Goal: Information Seeking & Learning: Check status

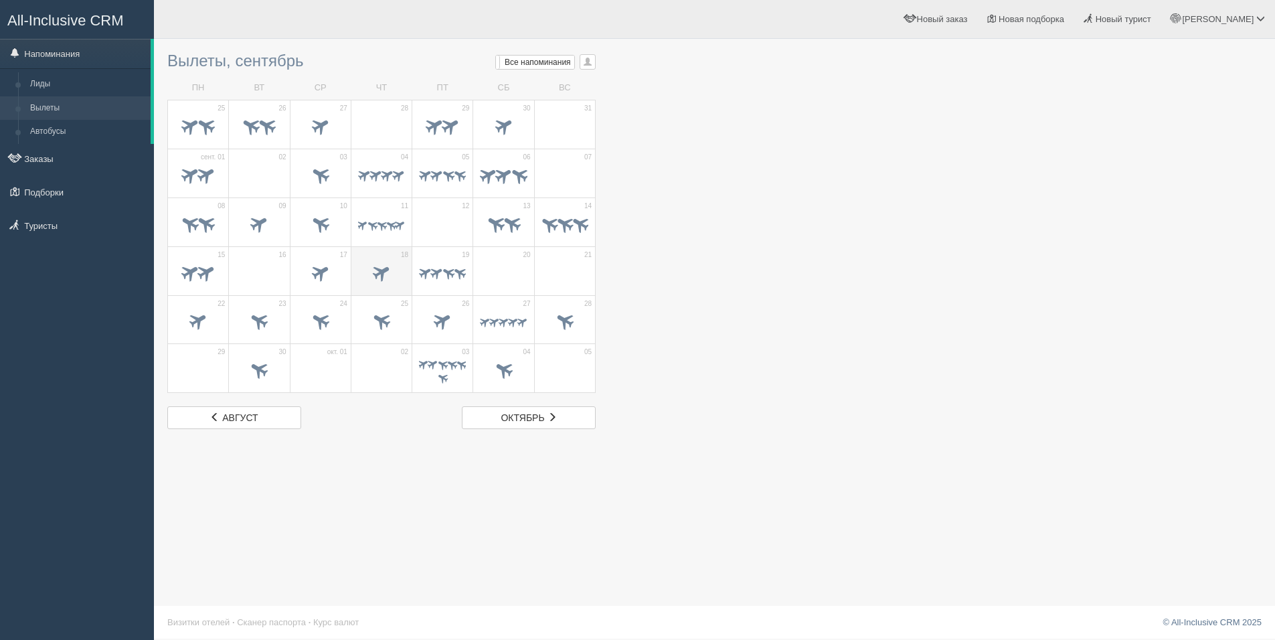
click at [376, 292] on td "18" at bounding box center [381, 270] width 61 height 49
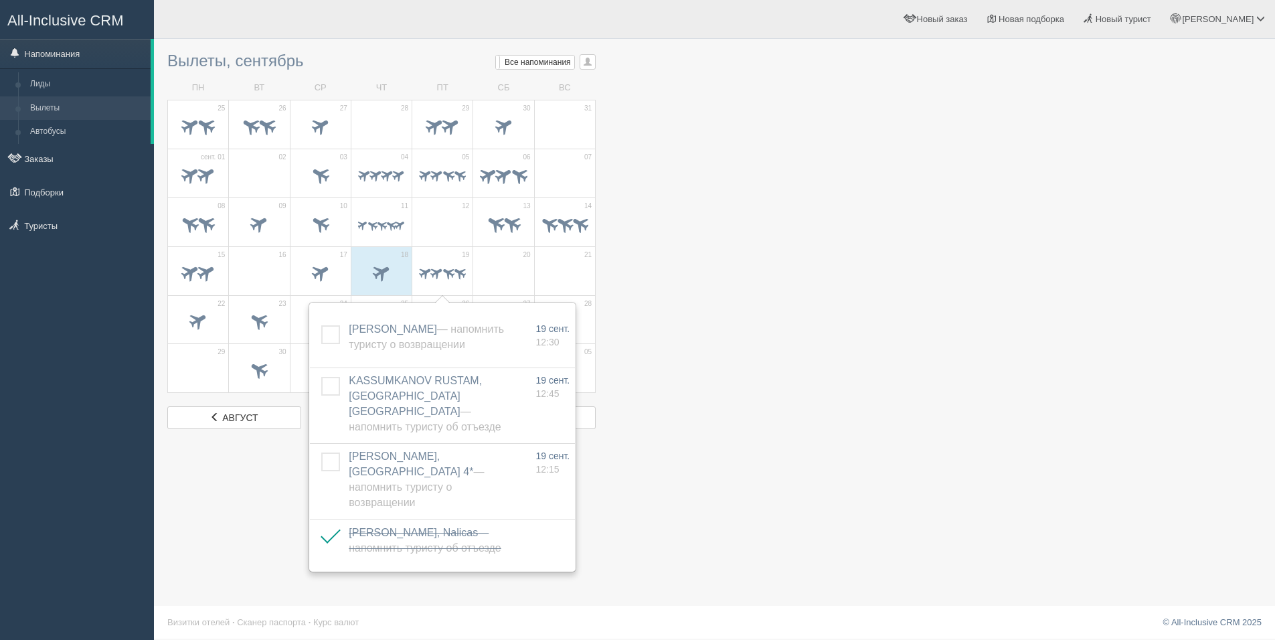
click at [321, 377] on label at bounding box center [321, 377] width 0 height 0
click at [0, 0] on input "checkbox" at bounding box center [0, 0] width 0 height 0
click at [321, 325] on label at bounding box center [321, 325] width 0 height 0
click at [0, 0] on input "checkbox" at bounding box center [0, 0] width 0 height 0
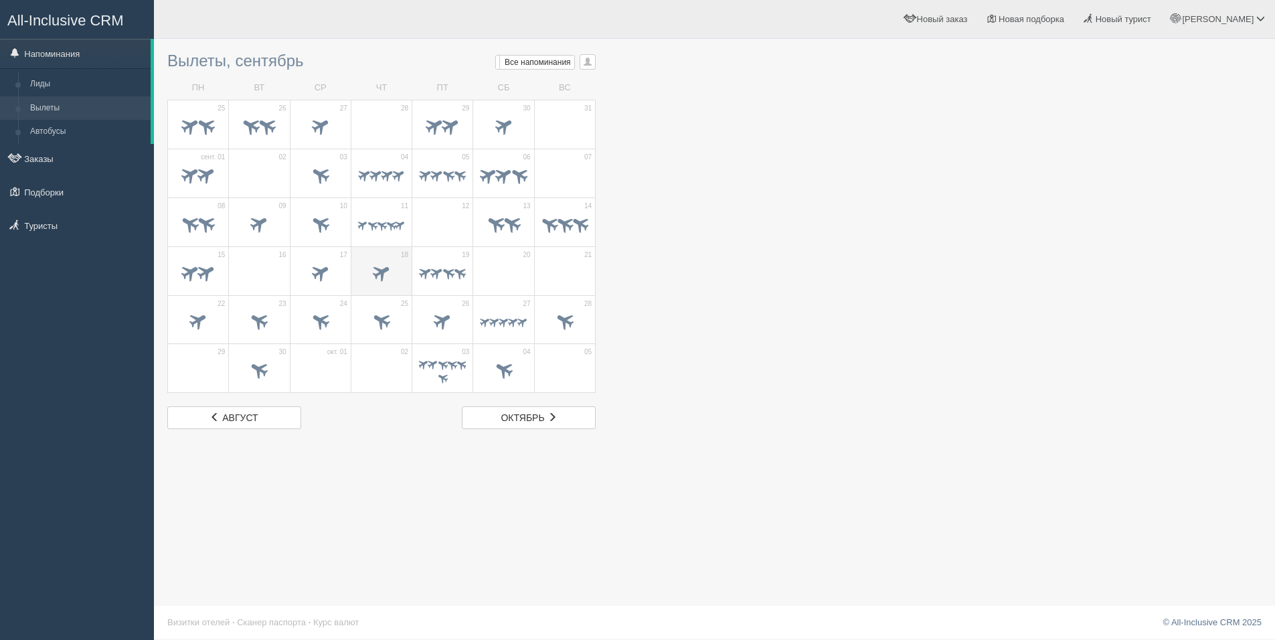
click at [389, 276] on span at bounding box center [382, 272] width 22 height 22
click at [452, 278] on span at bounding box center [447, 271] width 15 height 15
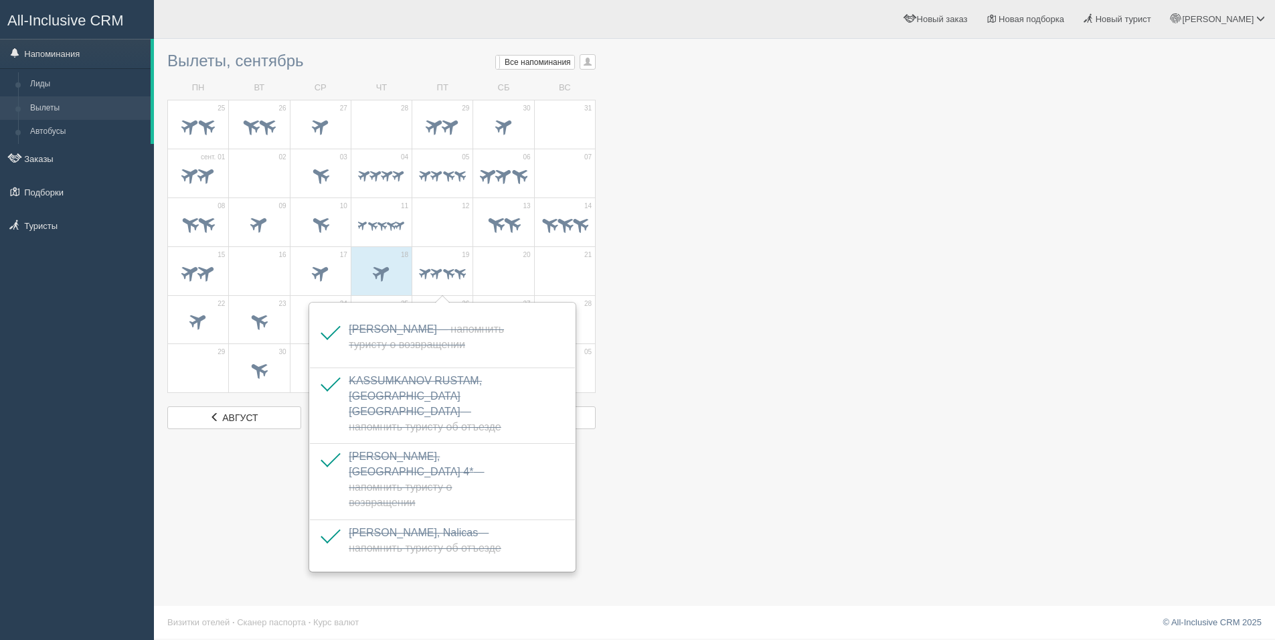
click at [934, 370] on div at bounding box center [714, 237] width 1094 height 383
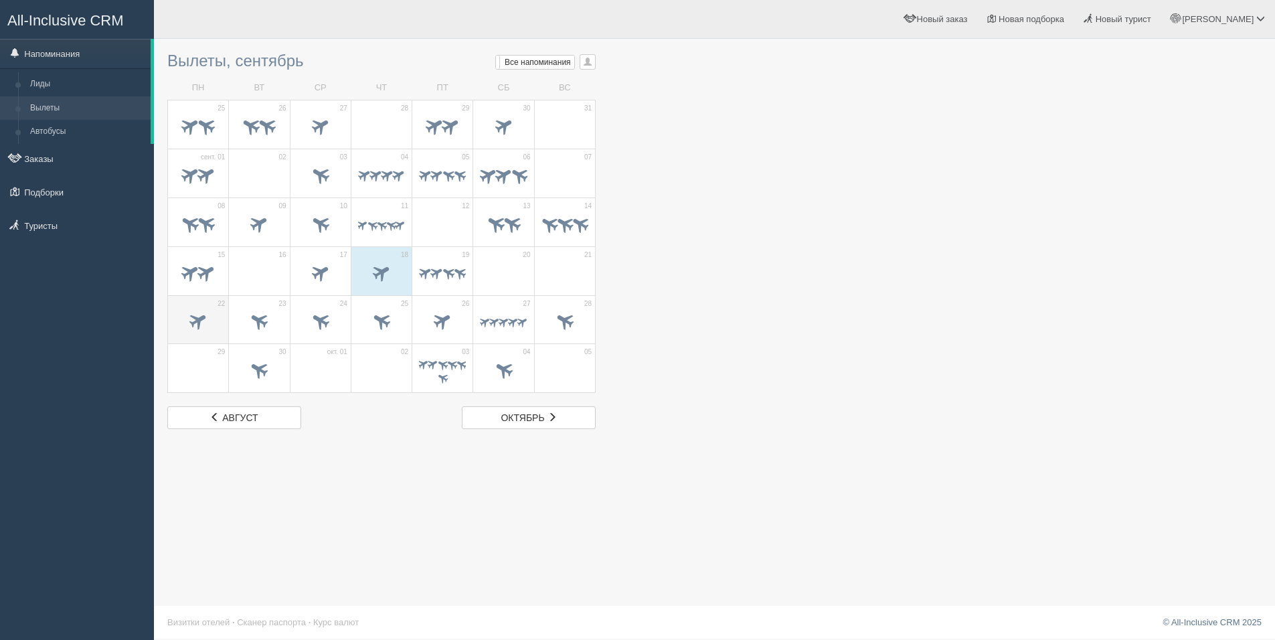
click at [191, 325] on span at bounding box center [198, 321] width 22 height 22
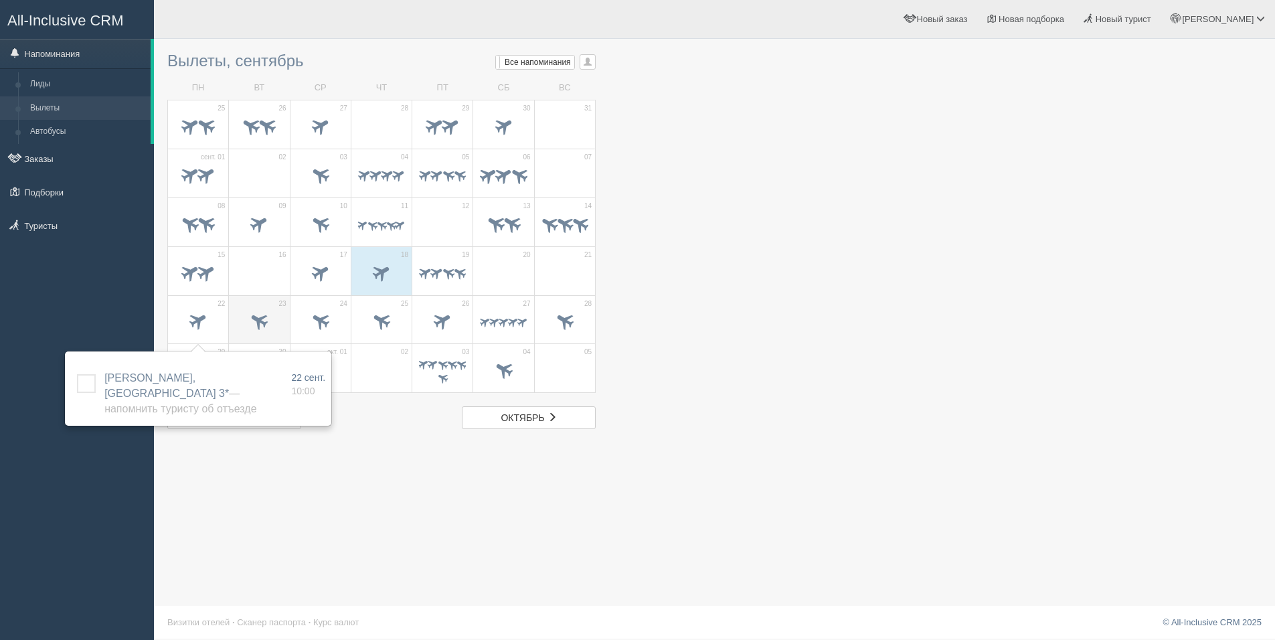
click at [282, 329] on span at bounding box center [259, 322] width 47 height 23
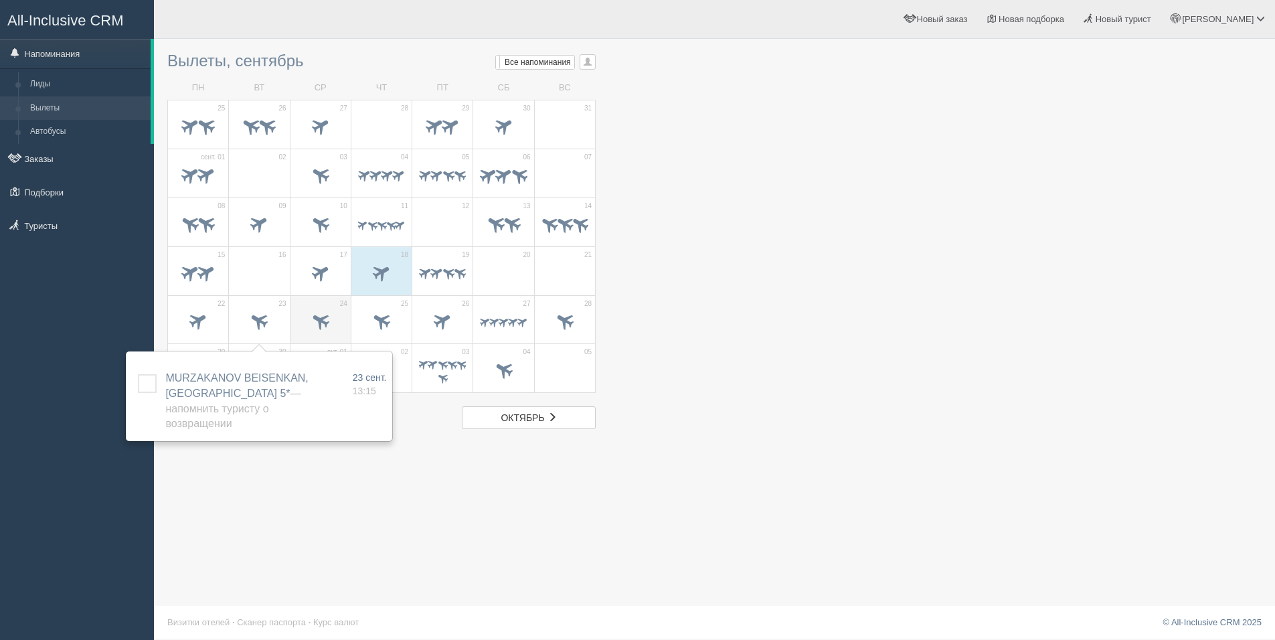
click at [319, 325] on span at bounding box center [320, 321] width 22 height 22
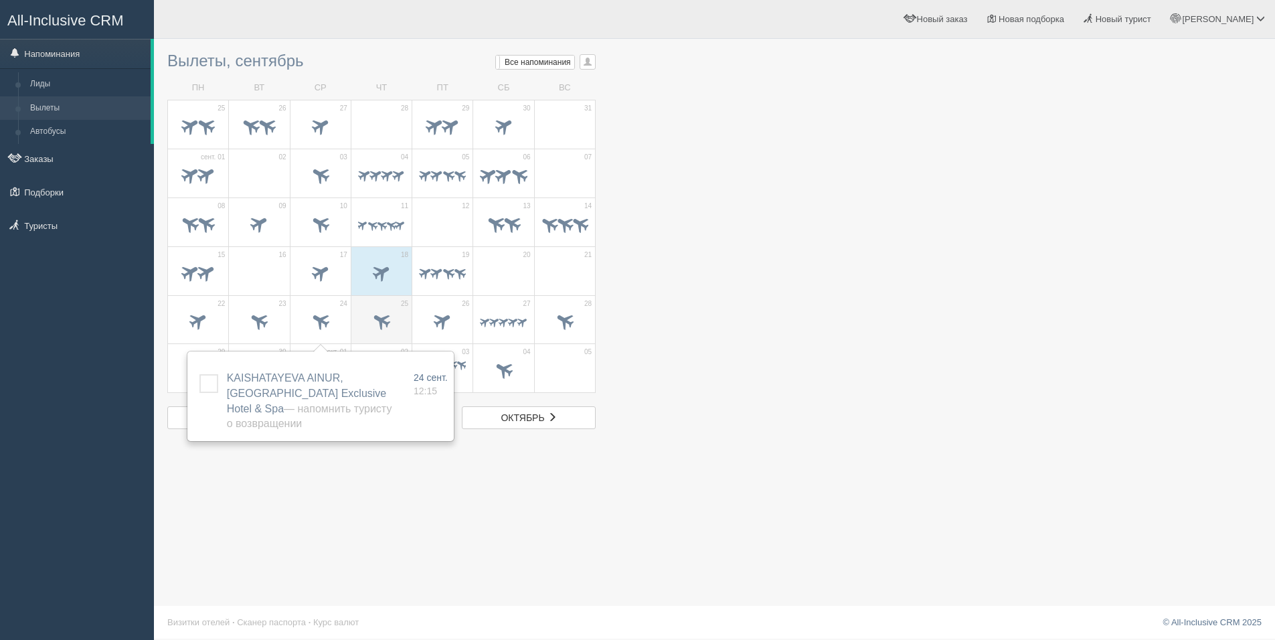
click at [383, 325] on span at bounding box center [382, 321] width 22 height 22
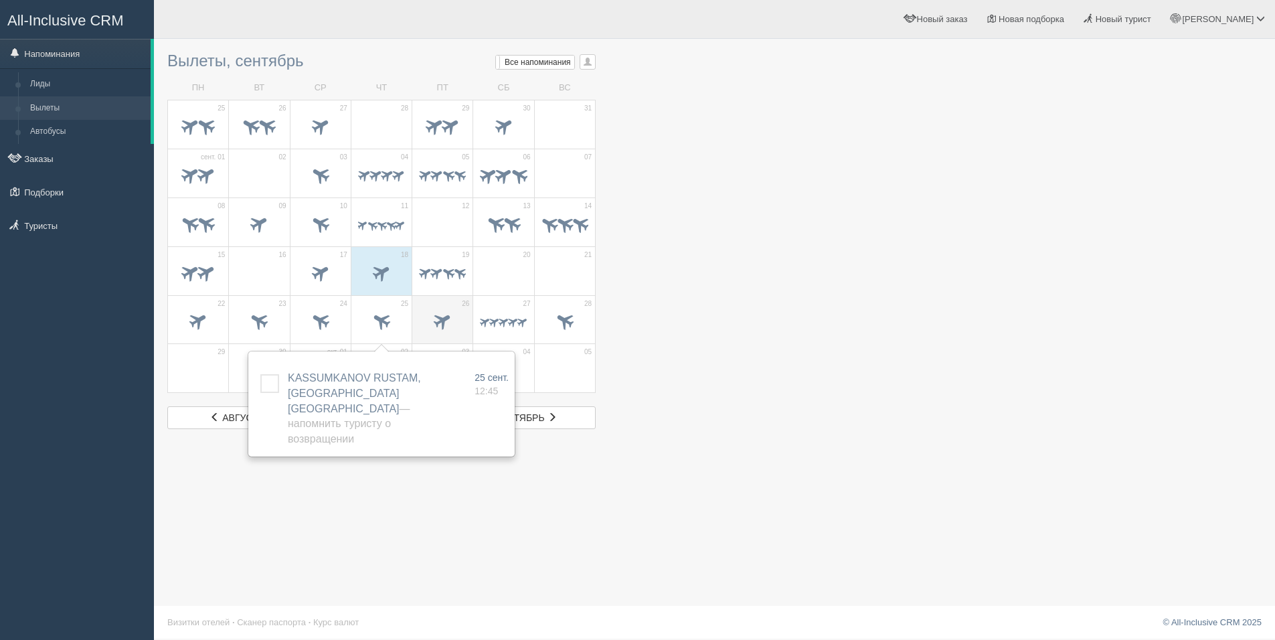
click at [466, 317] on td "26" at bounding box center [442, 319] width 61 height 49
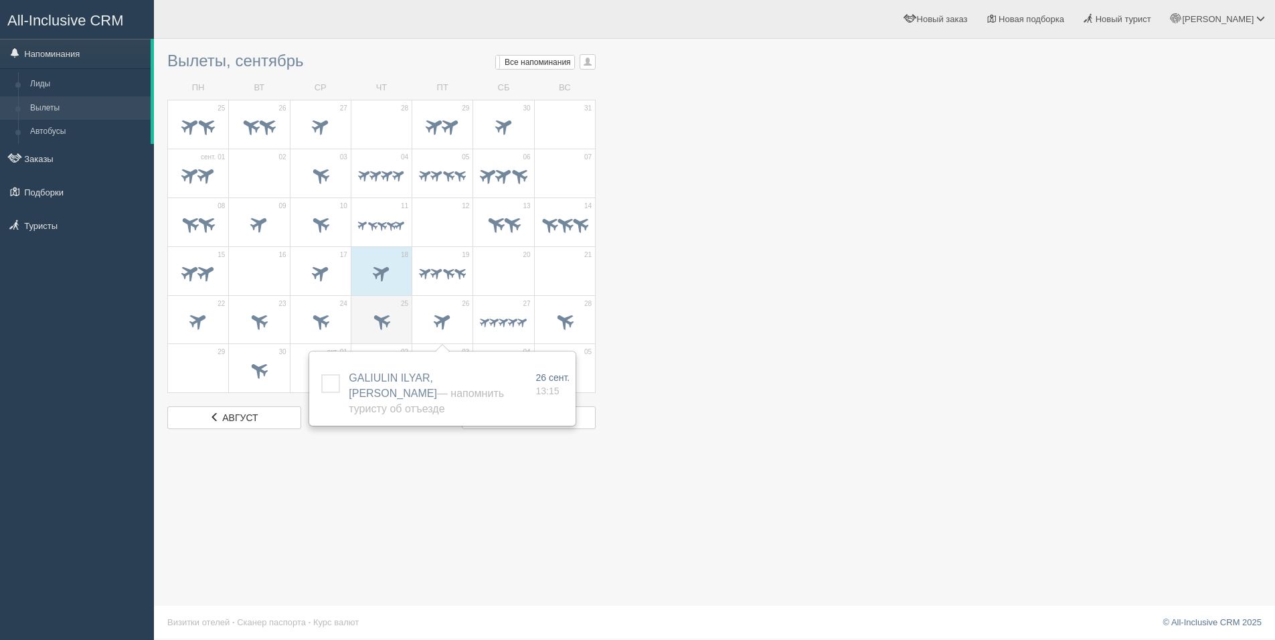
click at [380, 318] on span at bounding box center [382, 321] width 22 height 22
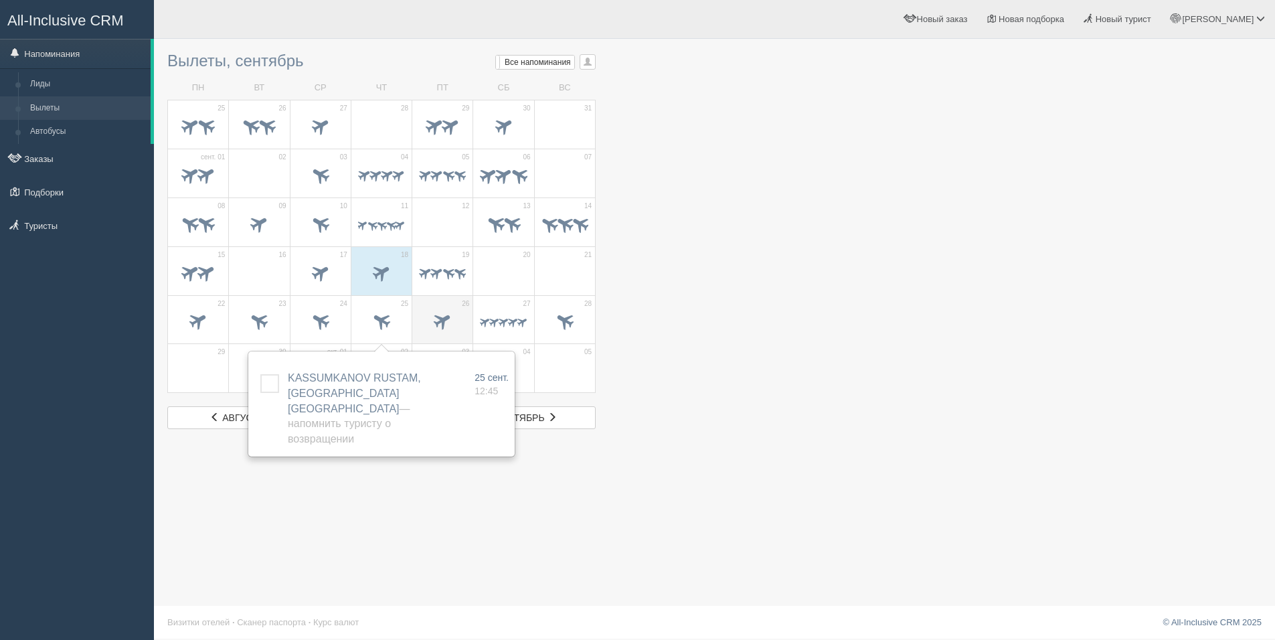
click at [442, 324] on span at bounding box center [443, 321] width 22 height 22
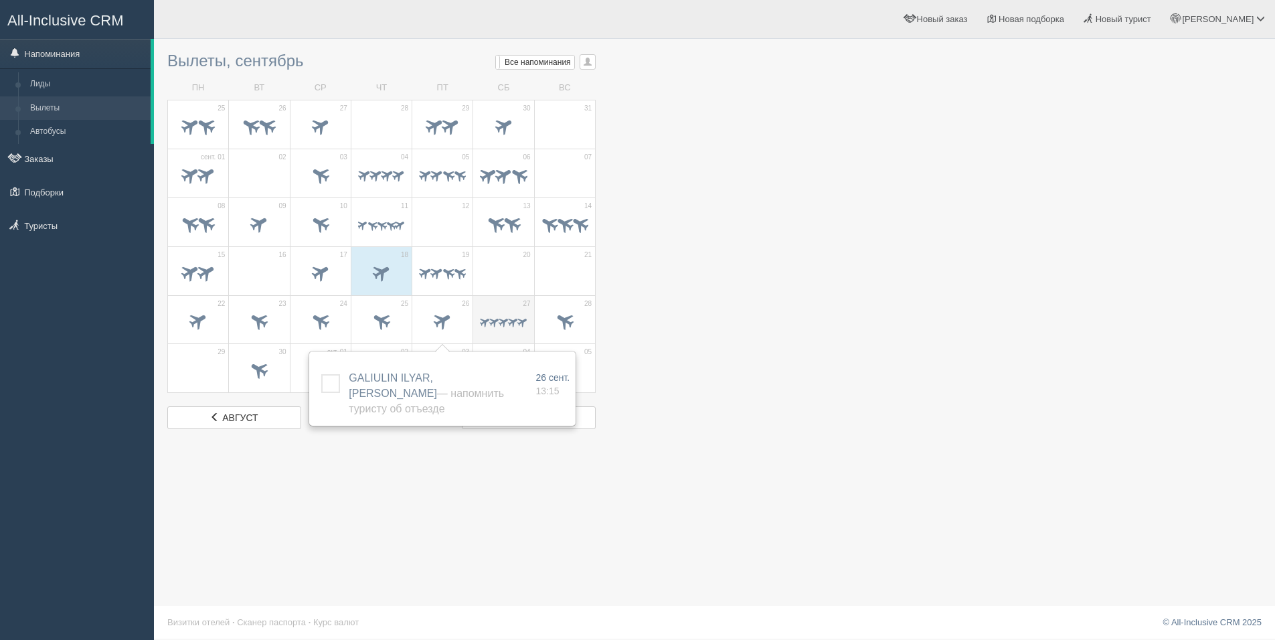
click at [517, 323] on span at bounding box center [522, 322] width 13 height 13
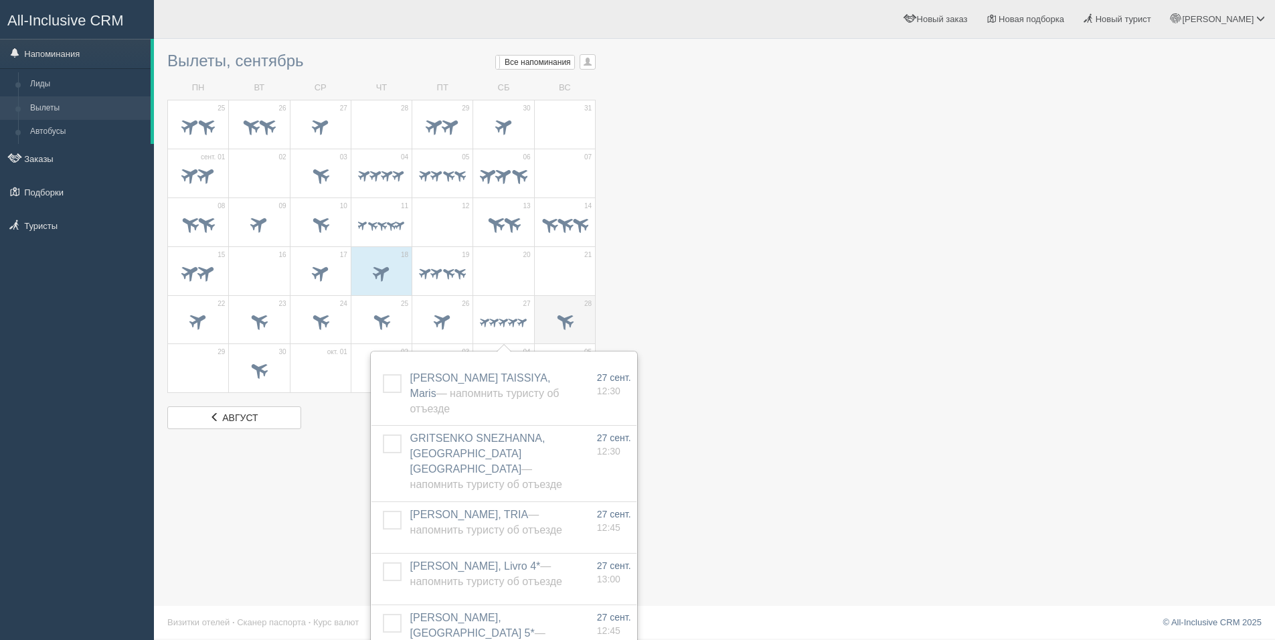
click at [584, 325] on span at bounding box center [564, 322] width 47 height 23
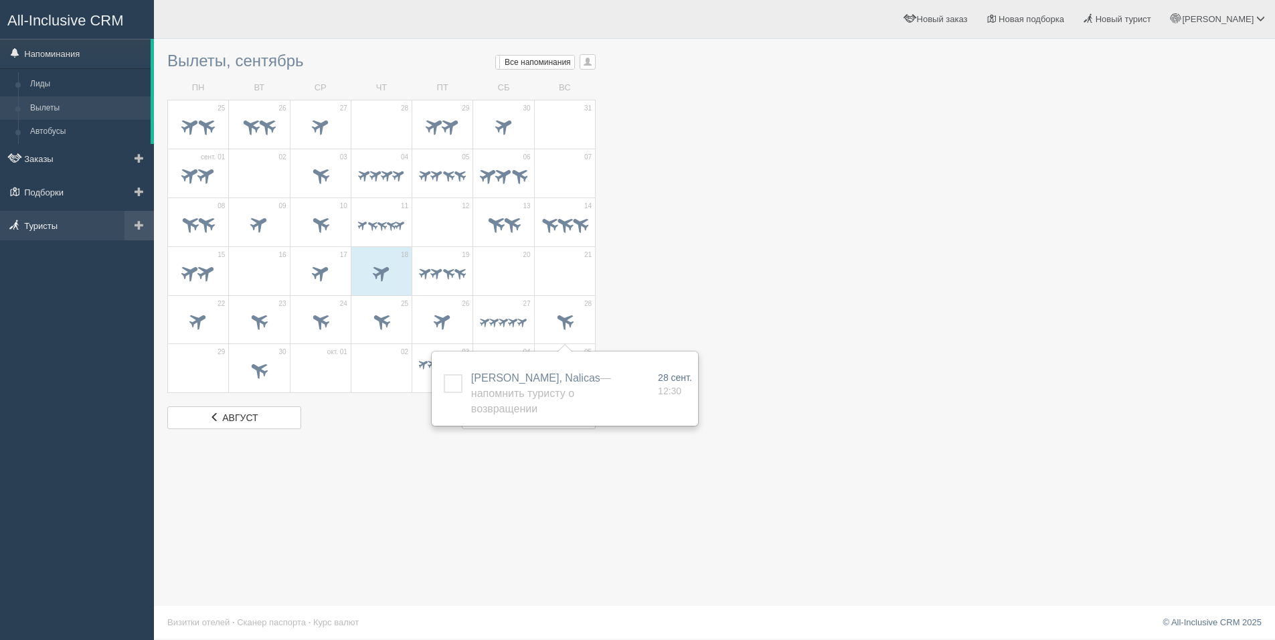
click at [64, 226] on link "Туристы" at bounding box center [77, 225] width 154 height 29
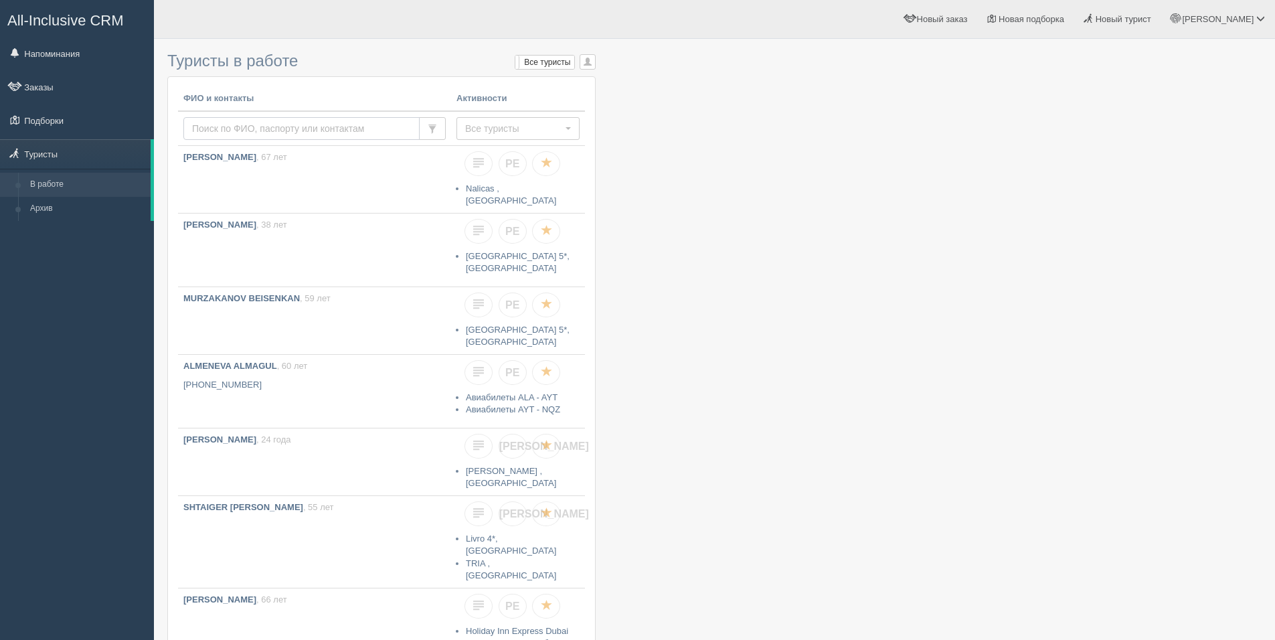
click at [343, 130] on input "text" at bounding box center [301, 128] width 236 height 23
click at [367, 130] on input "text" at bounding box center [301, 128] width 236 height 23
click at [367, 129] on input "фдштф" at bounding box center [301, 128] width 236 height 23
drag, startPoint x: 377, startPoint y: 126, endPoint x: 185, endPoint y: 122, distance: 192.1
click at [185, 122] on input "фдштф" at bounding box center [301, 128] width 236 height 23
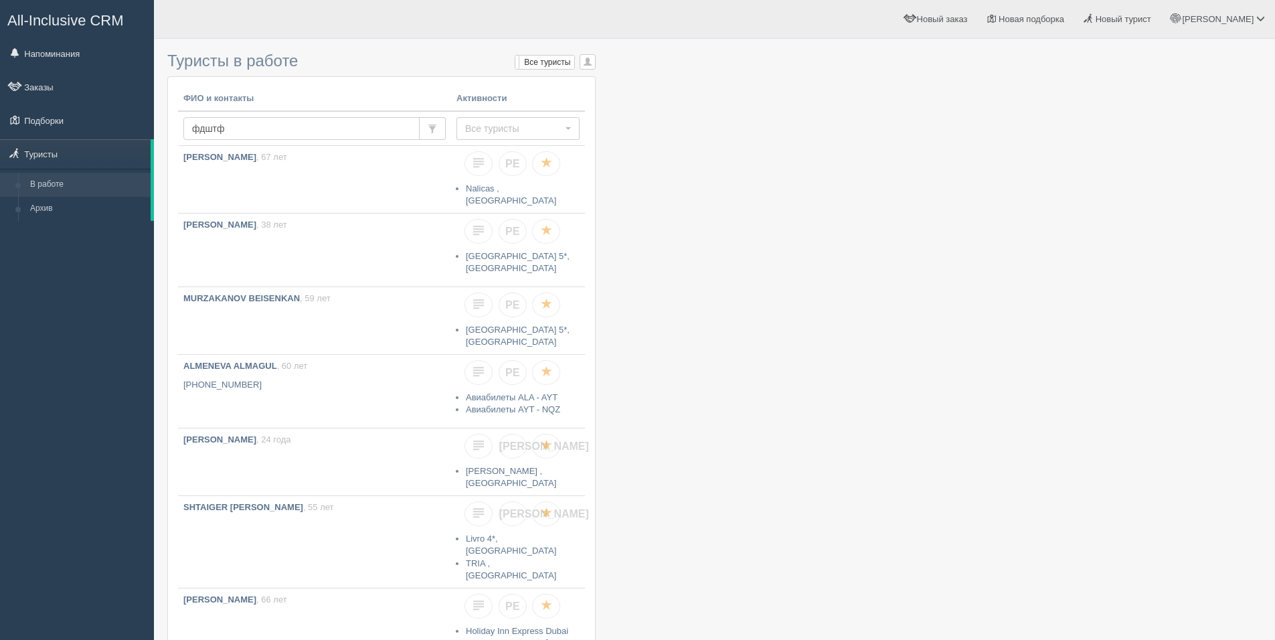
type input "фдштф"
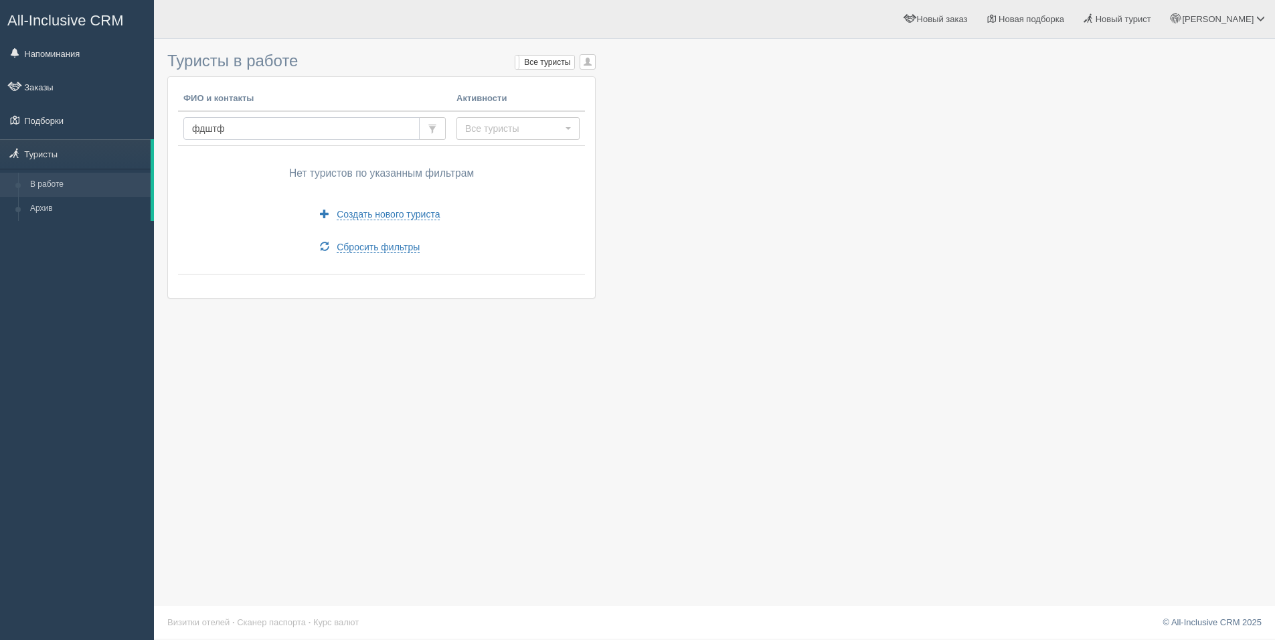
drag, startPoint x: 276, startPoint y: 124, endPoint x: 174, endPoint y: 129, distance: 101.8
click at [174, 129] on div "ФИО и контакты Активности [GEOGRAPHIC_DATA] Все туристы Все туристы Есть заказы…" at bounding box center [381, 187] width 427 height 220
type input "[PERSON_NAME]"
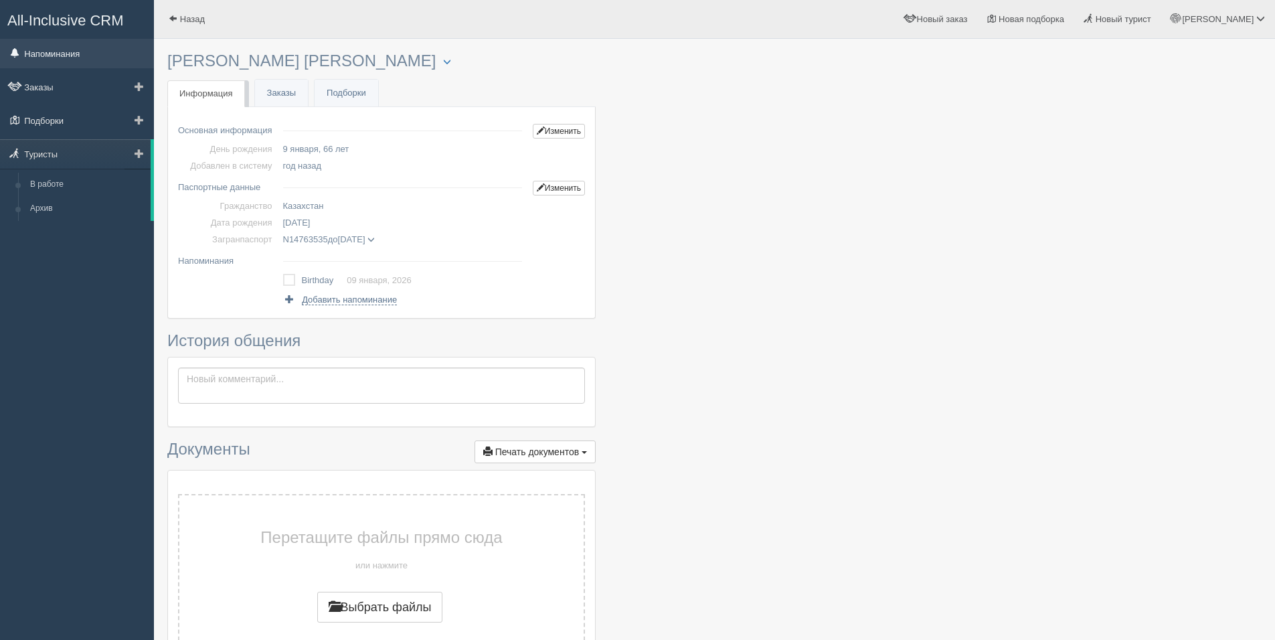
click at [83, 59] on link "Напоминания" at bounding box center [77, 53] width 154 height 29
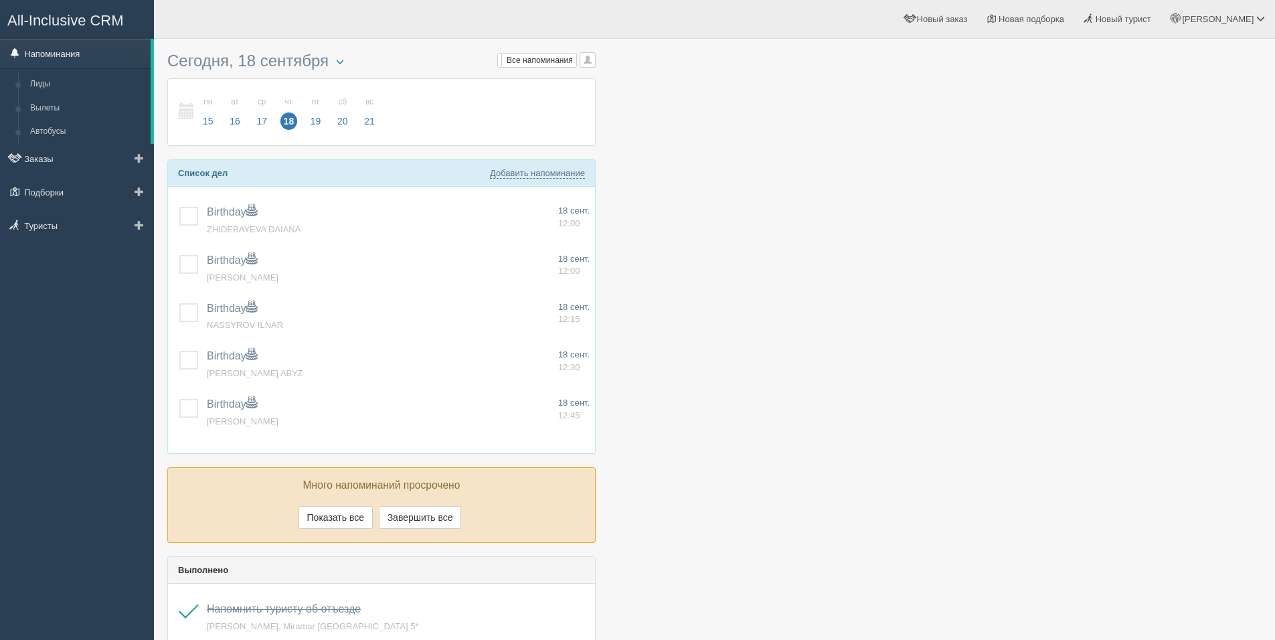
click at [75, 59] on link "Напоминания" at bounding box center [75, 53] width 151 height 29
